Goal: Task Accomplishment & Management: Manage account settings

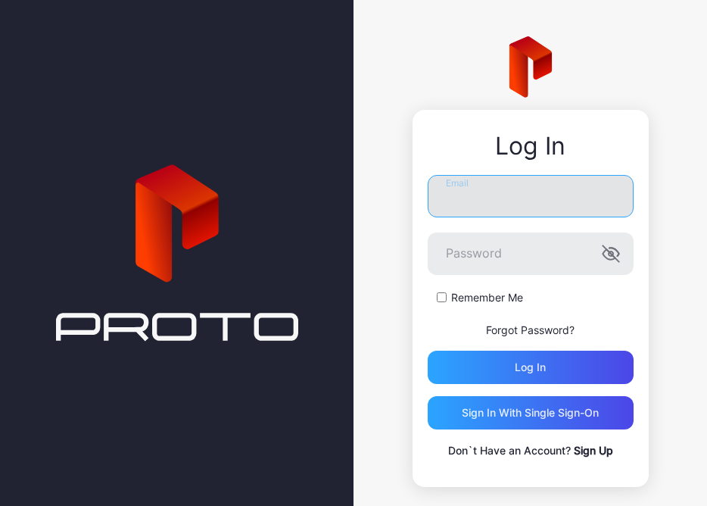
click at [480, 196] on input "Email" at bounding box center [531, 196] width 206 height 42
paste input "**********"
type input "**********"
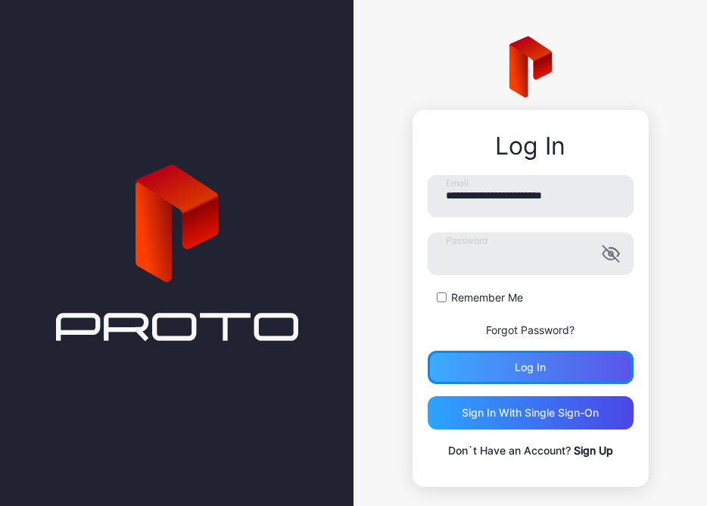
click at [519, 366] on div "Log in" at bounding box center [530, 367] width 31 height 12
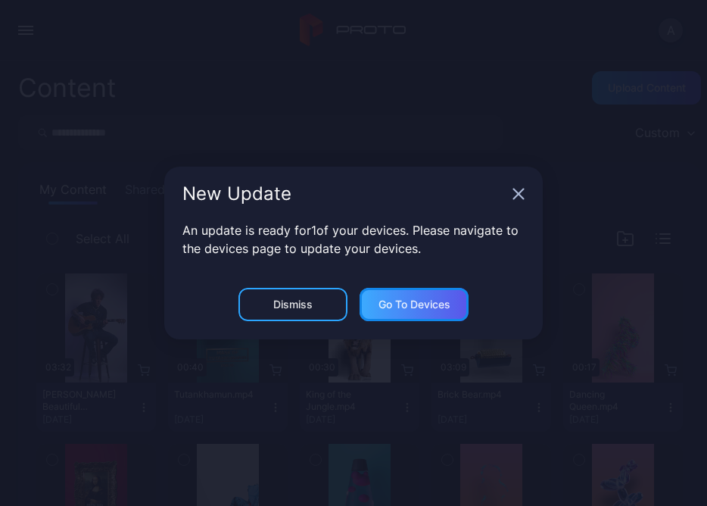
click at [414, 315] on div "Go to devices" at bounding box center [414, 304] width 109 height 33
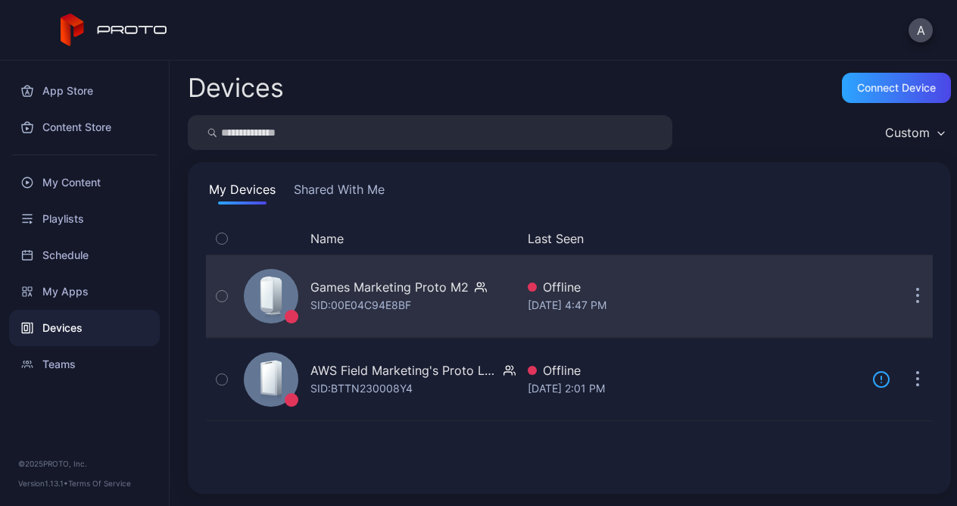
click at [706, 306] on button "button" at bounding box center [918, 296] width 30 height 30
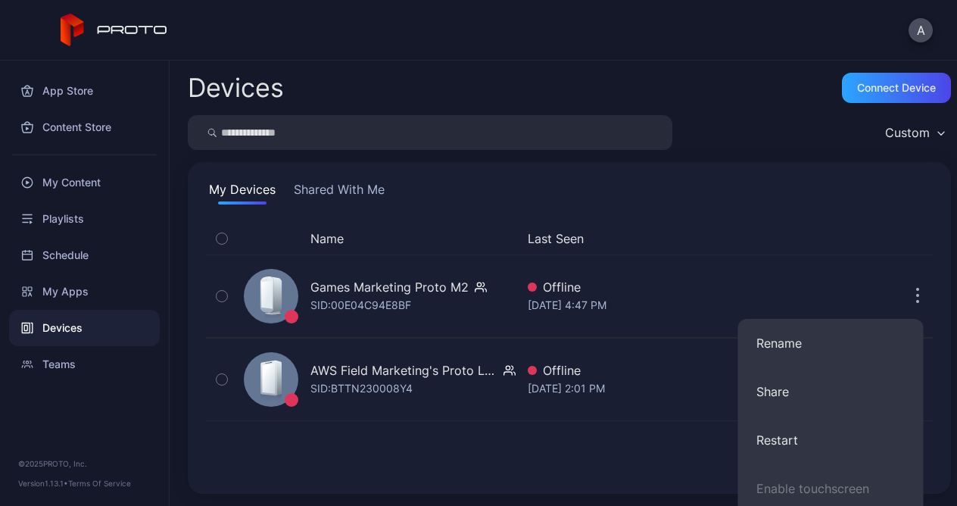
click at [706, 115] on div "Custom" at bounding box center [569, 132] width 763 height 35
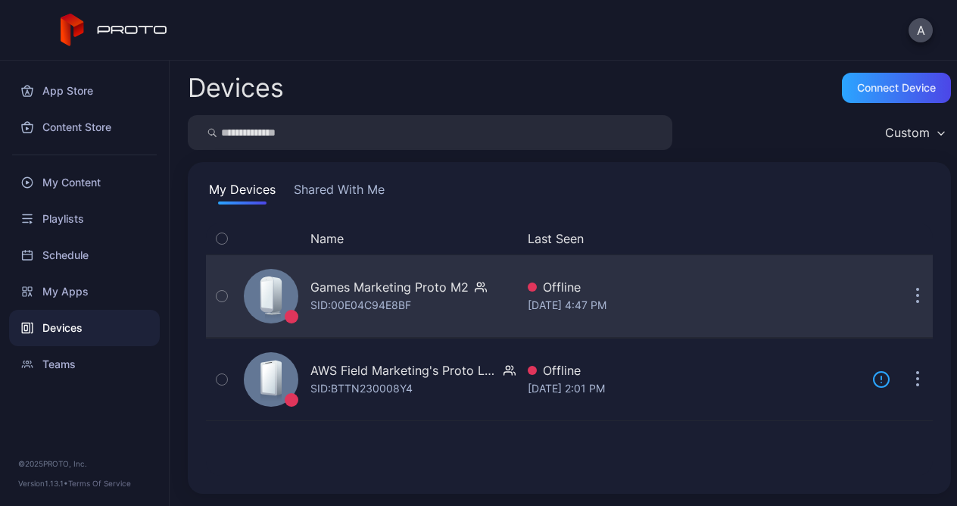
click at [706, 296] on button "button" at bounding box center [918, 296] width 30 height 30
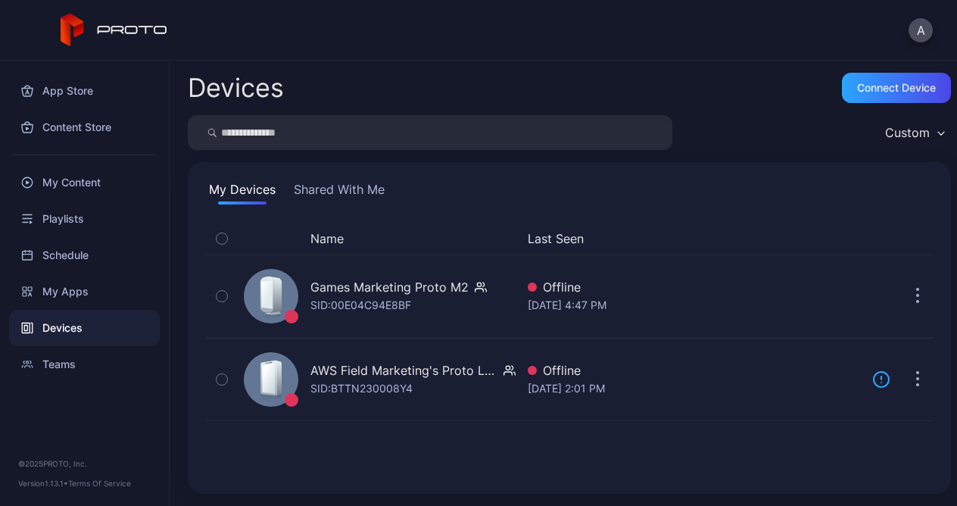
click at [704, 61] on div "Devices Connect device Custom My Devices Shared With Me Name Last Seen Games Ma…" at bounding box center [563, 283] width 787 height 445
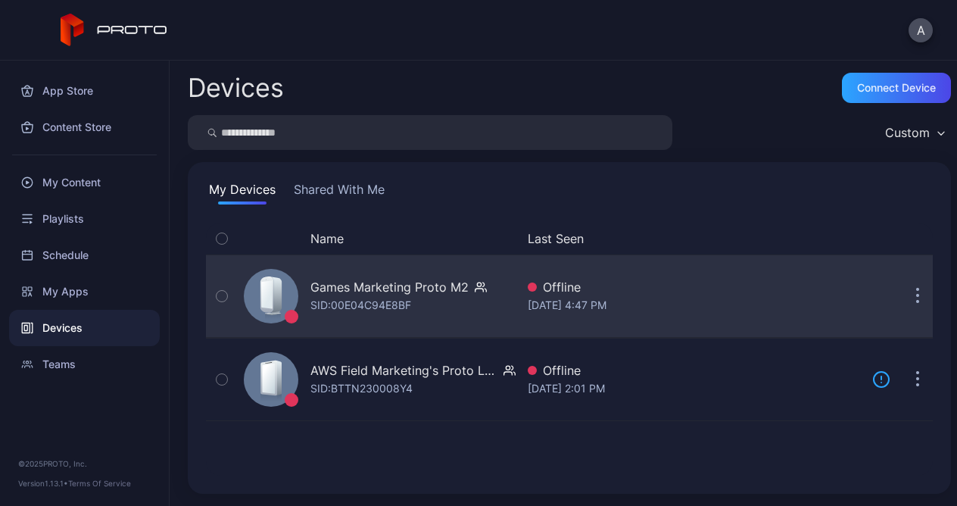
click at [706, 295] on button "button" at bounding box center [918, 296] width 30 height 30
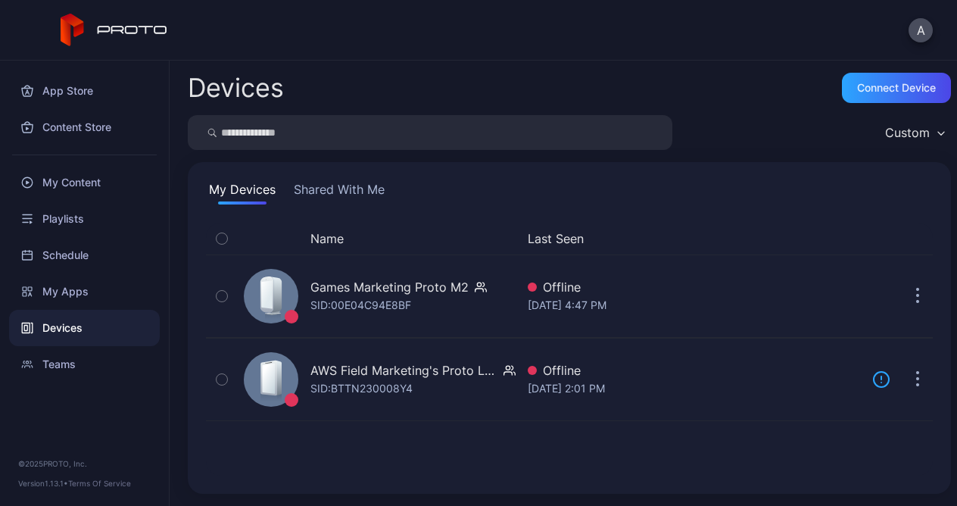
click at [525, 463] on div "Name Last Seen Games Marketing Proto M2 SID: 00E04C94E8BF Offline [DATE] 4:47 P…" at bounding box center [569, 349] width 727 height 253
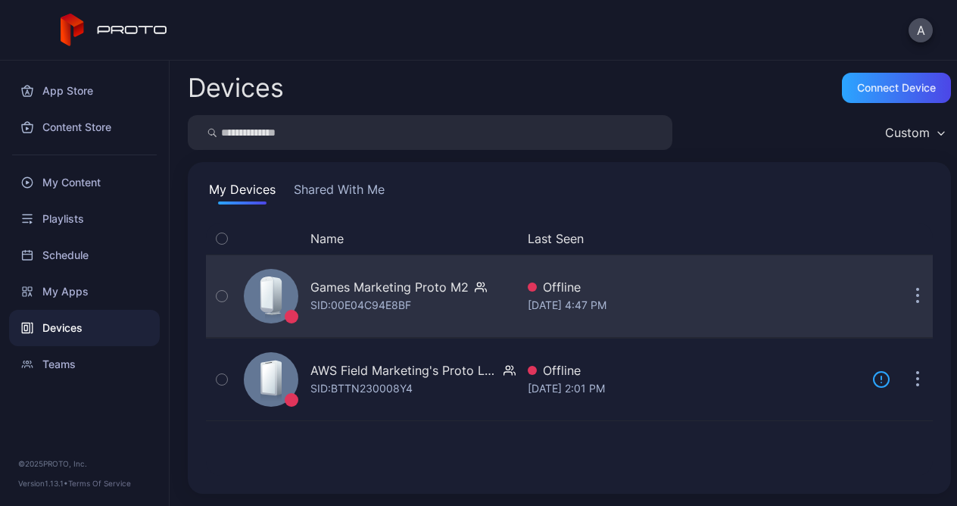
click at [485, 289] on icon "button" at bounding box center [486, 289] width 2 height 3
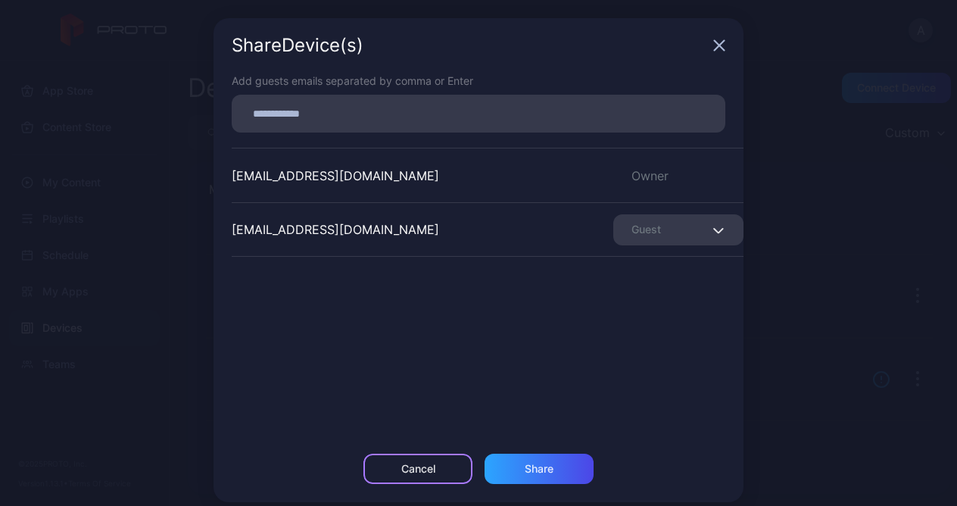
click at [421, 466] on div "Cancel" at bounding box center [418, 469] width 34 height 12
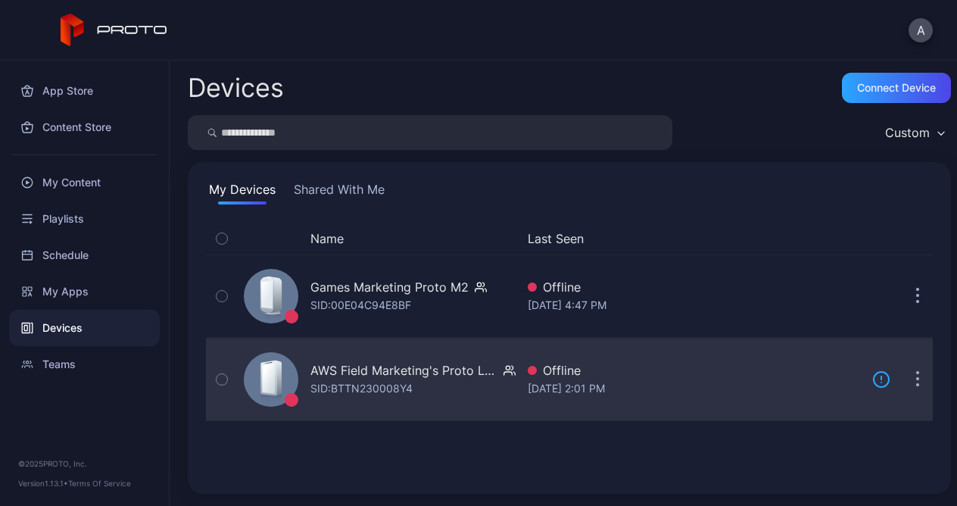
click at [504, 375] on icon "button" at bounding box center [508, 373] width 8 height 3
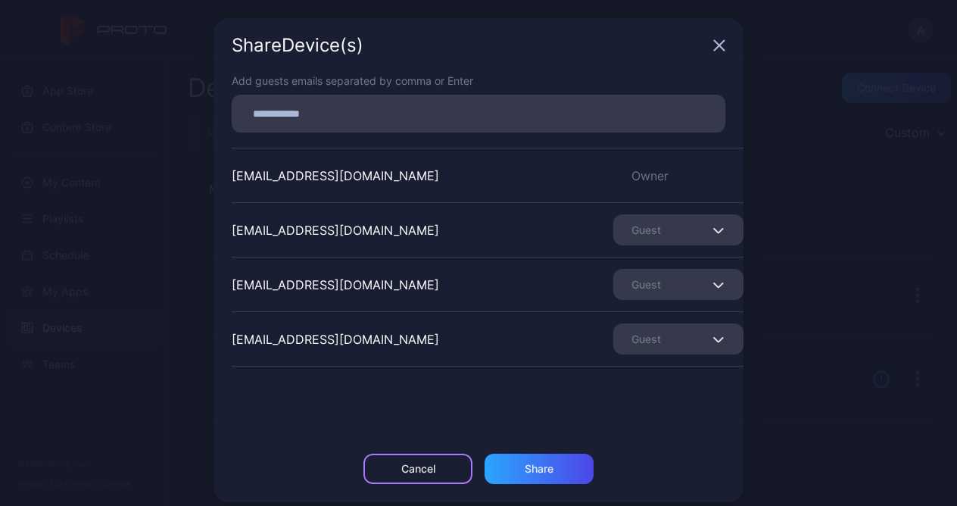
click at [401, 463] on div "Cancel" at bounding box center [418, 469] width 34 height 12
